Goal: Task Accomplishment & Management: Manage account settings

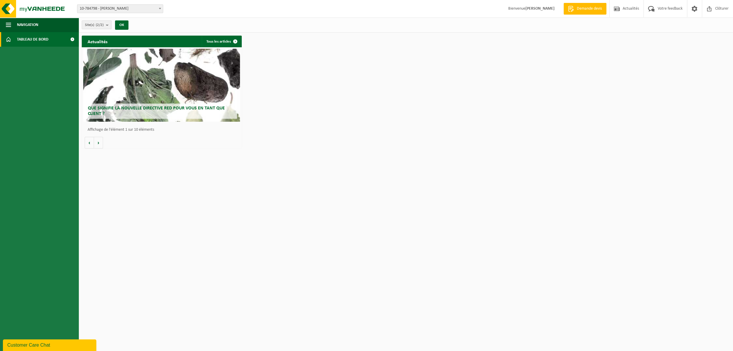
drag, startPoint x: 142, startPoint y: 3, endPoint x: 141, endPoint y: 8, distance: 5.3
click at [142, 4] on div "Site: 10-784798 - TRAITEUR GERALDINE - JAMBES 10-895044 - TRAITEUR GERALDINE - …" at bounding box center [366, 9] width 733 height 18
click at [141, 8] on span "10-784798 - [PERSON_NAME]" at bounding box center [120, 9] width 86 height 8
drag, startPoint x: 10, startPoint y: 29, endPoint x: 13, endPoint y: 38, distance: 9.3
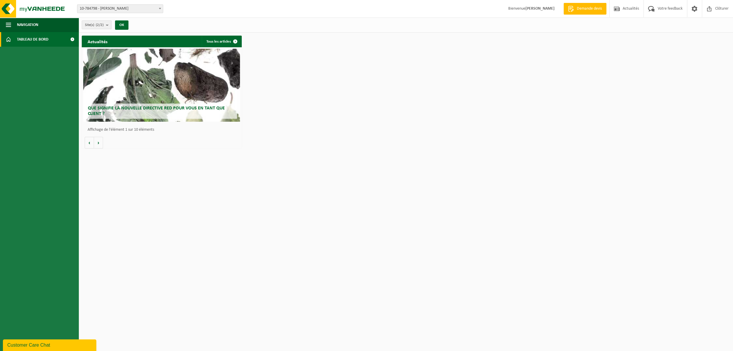
click at [13, 37] on ul "Navigation Demande devis Actualités Votre feedback Clôturer Tableau de bord" at bounding box center [39, 185] width 79 height 334
click at [14, 25] on button "Navigation" at bounding box center [39, 25] width 79 height 15
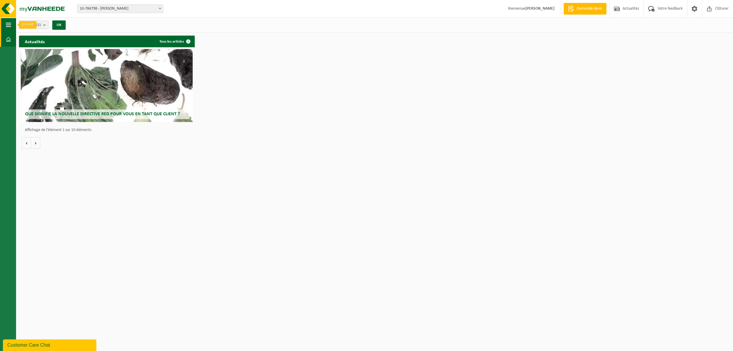
click at [11, 27] on button "Navigation" at bounding box center [8, 25] width 16 height 15
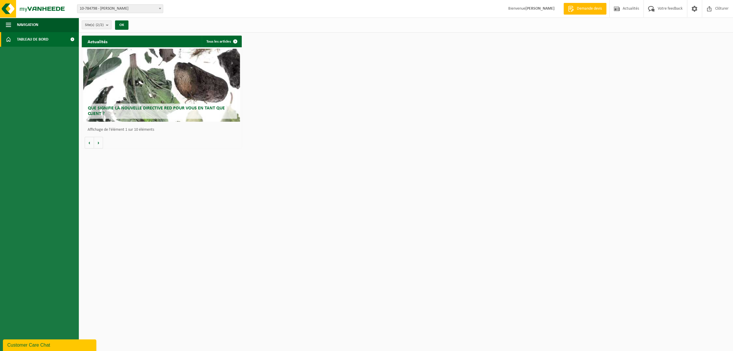
click at [13, 37] on link "Tableau de bord" at bounding box center [39, 39] width 79 height 15
click at [96, 145] on button "Volgende" at bounding box center [98, 143] width 9 height 12
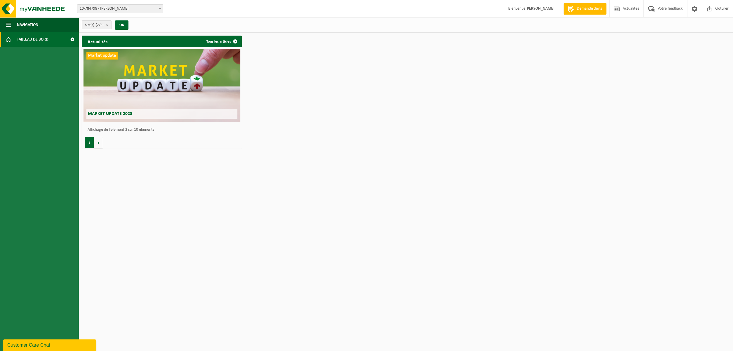
click at [87, 144] on button "Vorige" at bounding box center [89, 143] width 9 height 12
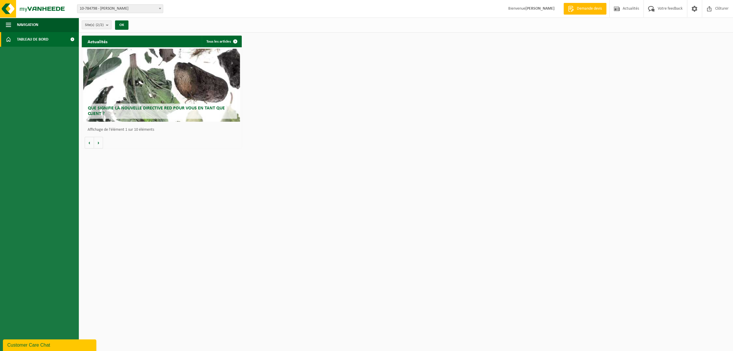
click at [99, 6] on span "10-784798 - [PERSON_NAME]" at bounding box center [120, 9] width 86 height 8
select select "116627"
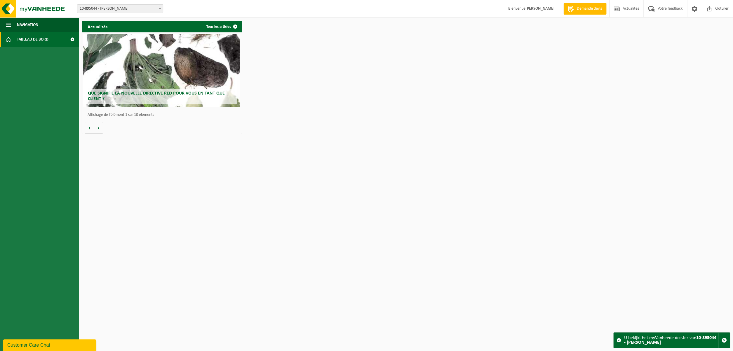
click at [114, 11] on span "10-895044 - [PERSON_NAME]" at bounding box center [120, 9] width 86 height 8
select select "102760"
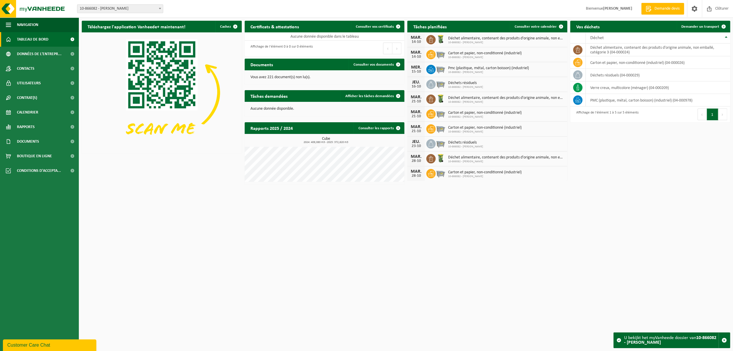
click at [460, 58] on span "10-866082 - TRAITEUR GERALDINE" at bounding box center [485, 58] width 74 height 4
click at [538, 30] on link "Consulter votre calendrier" at bounding box center [538, 27] width 57 height 12
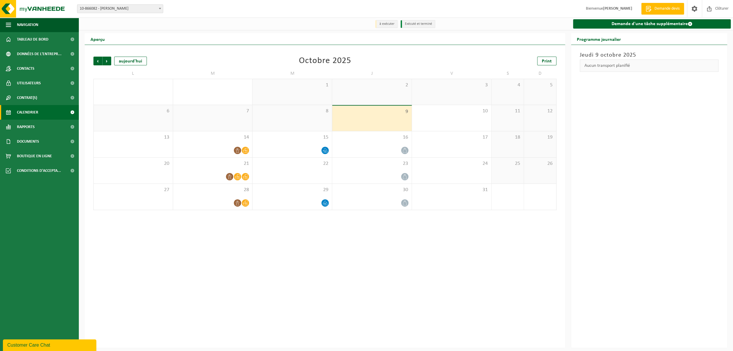
click at [384, 118] on div "9" at bounding box center [371, 118] width 79 height 25
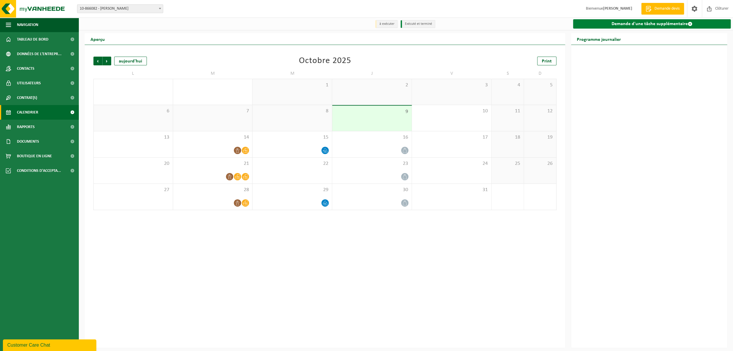
click at [647, 24] on link "Demande d'une tâche supplémentaire" at bounding box center [652, 23] width 158 height 9
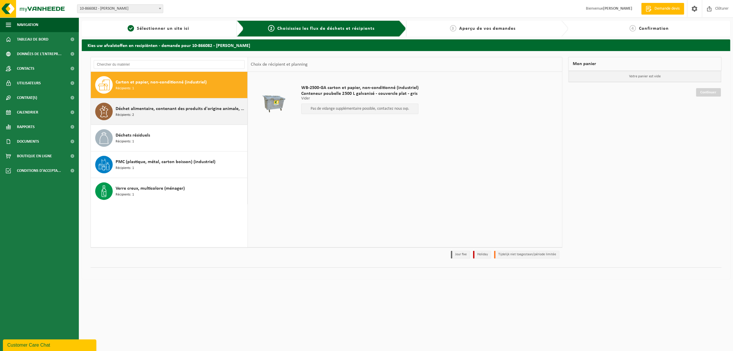
click at [159, 110] on span "Déchet alimentaire, contenant des produits d'origine animale, non emballé, caté…" at bounding box center [181, 108] width 130 height 7
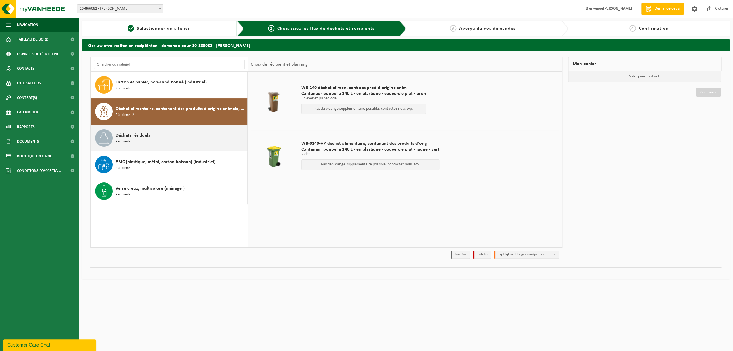
click at [148, 145] on div "Déchets résiduels Récipients: 1" at bounding box center [181, 138] width 130 height 18
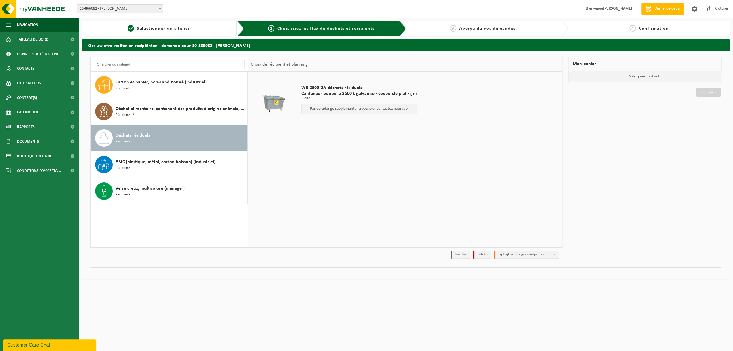
click at [372, 109] on p "Pas de vidange supplémentaire possible, contactez nous svp." at bounding box center [360, 109] width 110 height 4
click at [51, 161] on span "Boutique en ligne" at bounding box center [34, 156] width 35 height 15
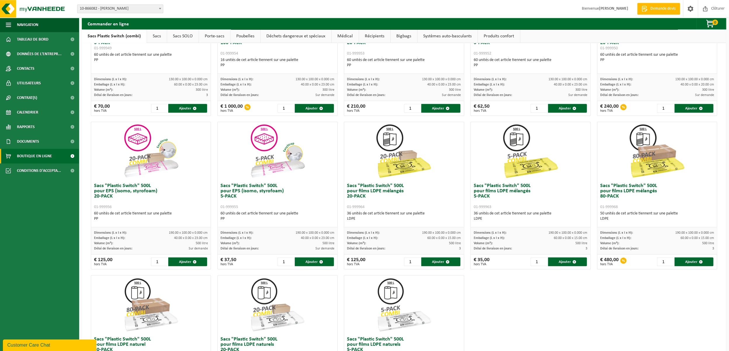
scroll to position [131, 0]
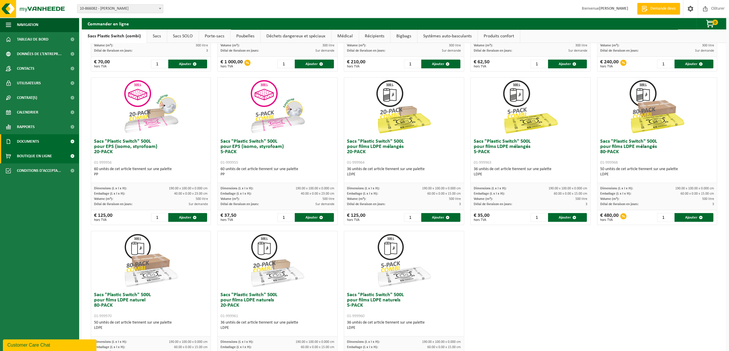
click at [41, 143] on link "Documents" at bounding box center [39, 141] width 79 height 15
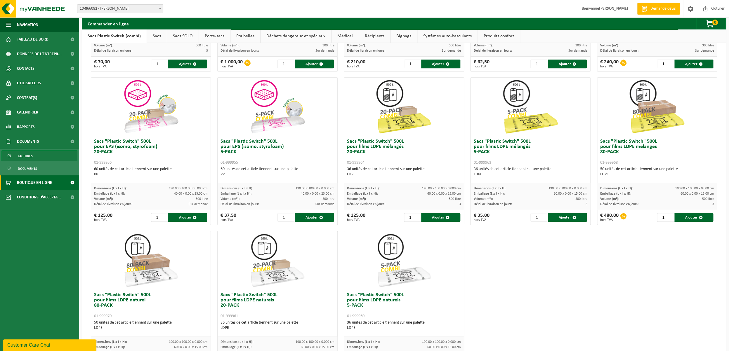
click at [38, 160] on link "Factures" at bounding box center [39, 155] width 76 height 11
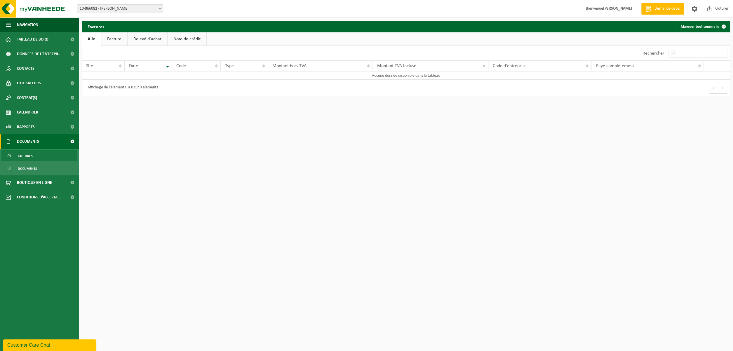
click at [119, 39] on link "Facture" at bounding box center [114, 38] width 26 height 13
click at [152, 40] on link "Relevé d'achat" at bounding box center [148, 38] width 40 height 13
click at [192, 40] on link "Note de crédit" at bounding box center [188, 38] width 39 height 13
click at [86, 36] on link "Alle" at bounding box center [91, 38] width 19 height 13
click at [45, 57] on span "Données de l'entrepr..." at bounding box center [39, 54] width 45 height 15
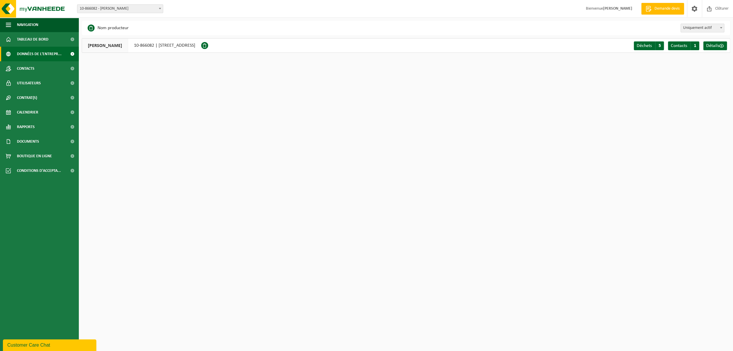
click at [169, 47] on div "[PERSON_NAME] 10-866082 | [STREET_ADDRESS]" at bounding box center [141, 45] width 119 height 15
click at [721, 46] on span at bounding box center [722, 46] width 5 height 5
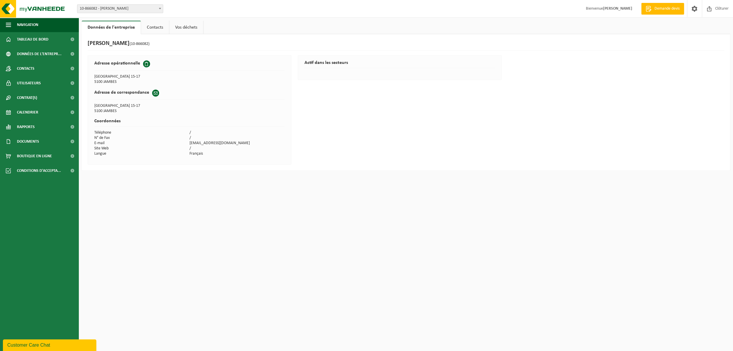
click at [158, 28] on link "Contacts" at bounding box center [155, 27] width 28 height 13
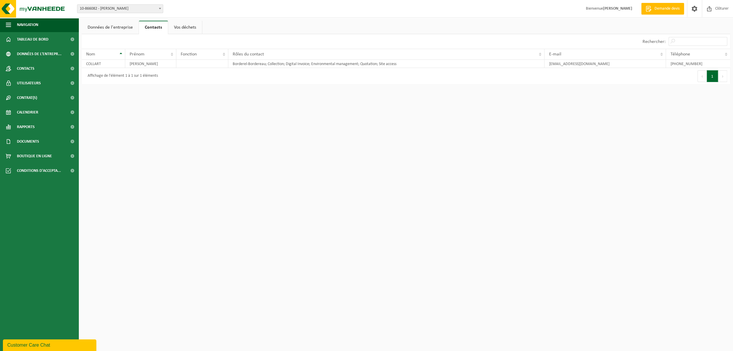
click at [187, 28] on link "Vos déchets" at bounding box center [185, 27] width 34 height 13
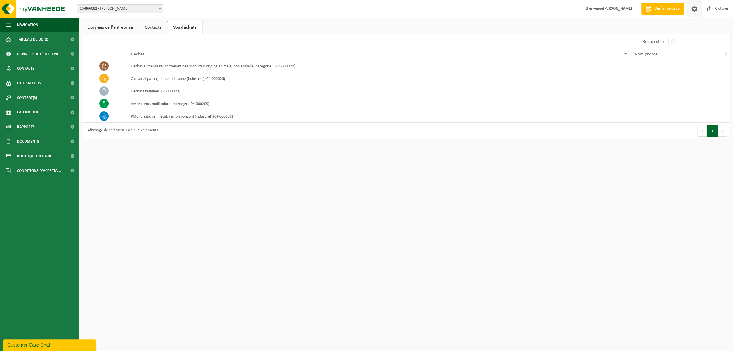
click at [695, 13] on span at bounding box center [694, 8] width 9 height 17
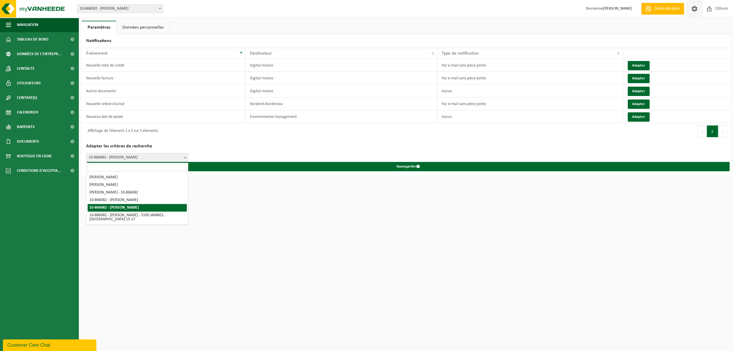
click at [150, 160] on span "10-866082 - [PERSON_NAME]" at bounding box center [137, 158] width 102 height 8
select select "5"
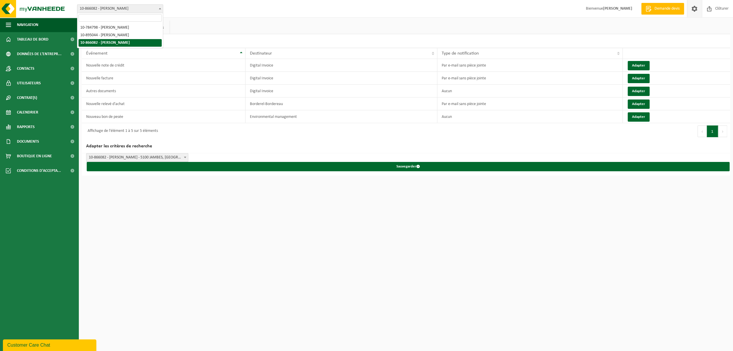
click at [119, 7] on span "10-866082 - [PERSON_NAME]" at bounding box center [120, 9] width 86 height 8
click at [158, 157] on span "10-866082 - [PERSON_NAME] - 5100 JAMBES, [GEOGRAPHIC_DATA] 15-17" at bounding box center [137, 158] width 102 height 8
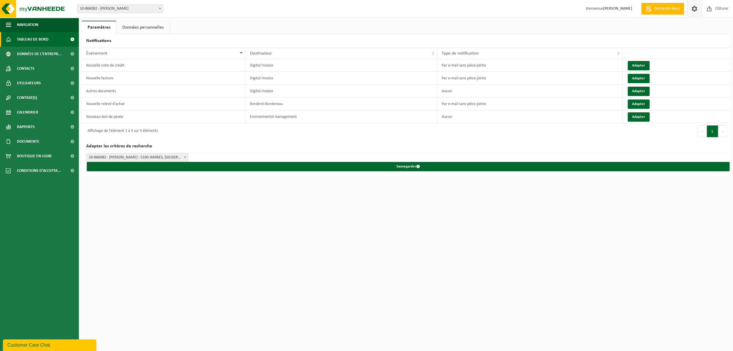
click at [32, 34] on span "Tableau de bord" at bounding box center [33, 39] width 32 height 15
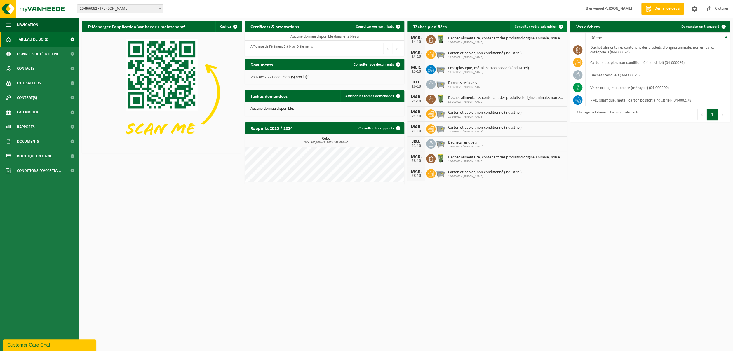
click at [535, 26] on span "Consulter votre calendrier" at bounding box center [536, 27] width 42 height 4
